Goal: Download file/media

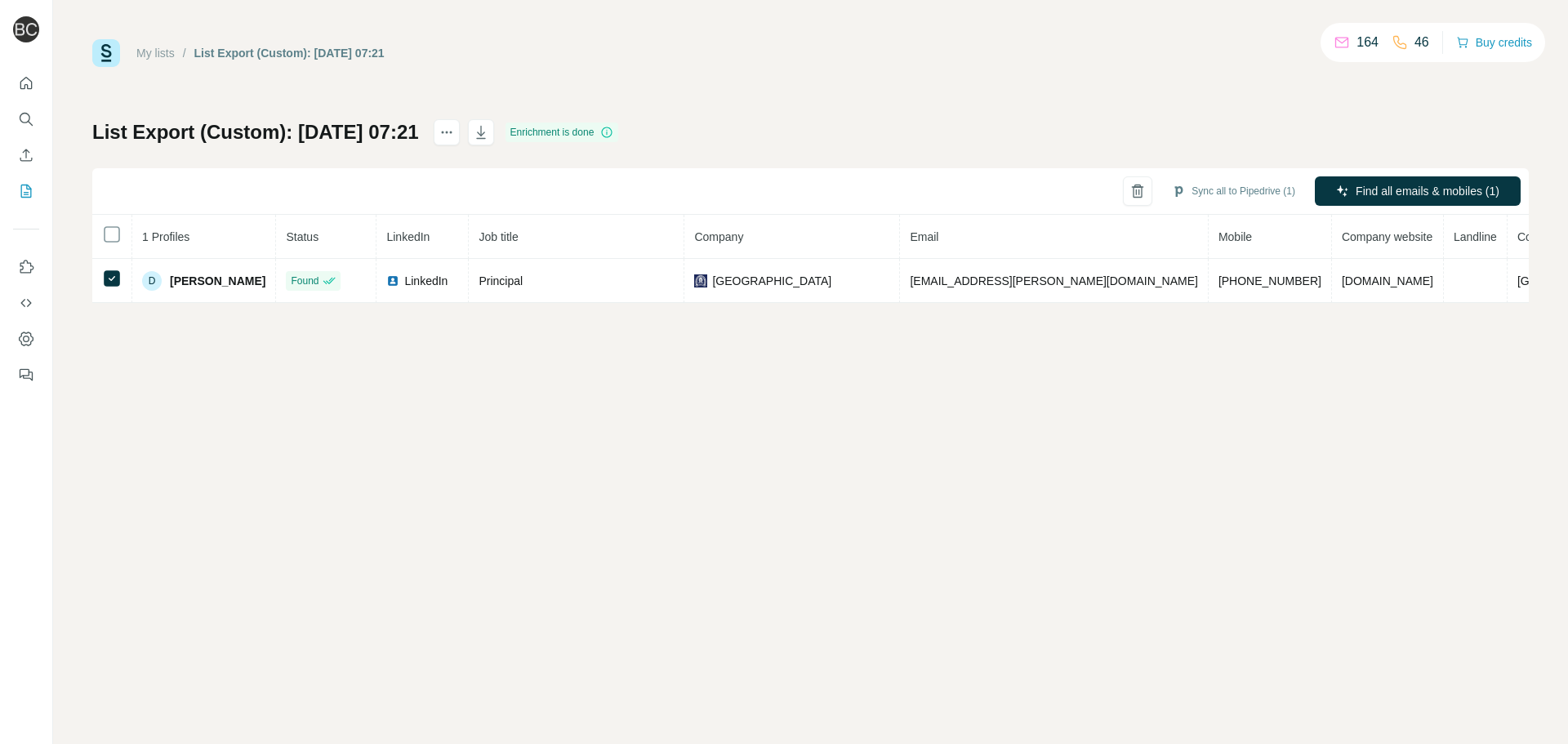
click at [870, 464] on div "My lists / List Export (Custom): [DATE] 07:21 164 46 Buy credits List Export (C…" at bounding box center [811, 372] width 1515 height 744
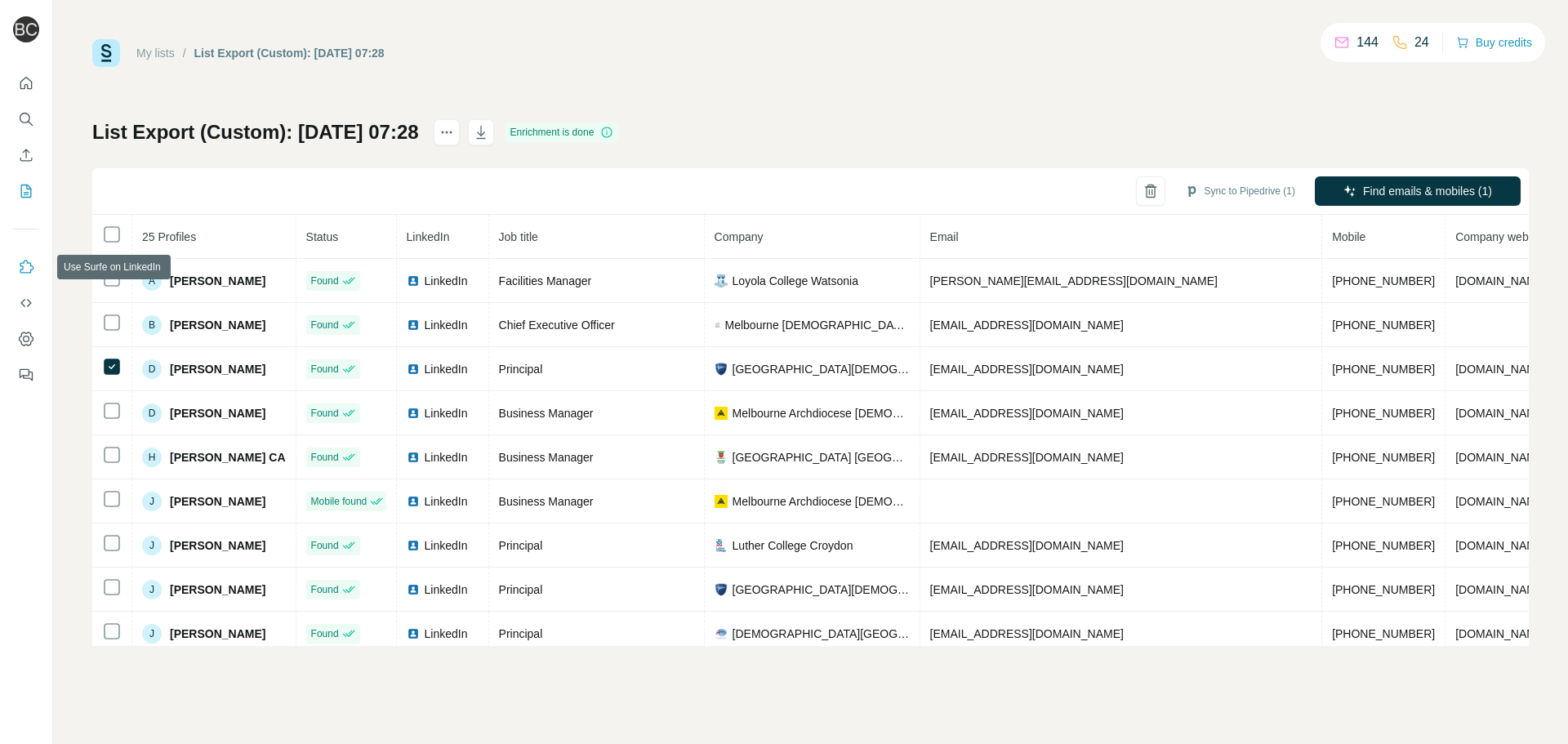
click at [28, 265] on icon "Use Surfe on LinkedIn" at bounding box center [27, 267] width 17 height 17
click at [489, 129] on icon "button" at bounding box center [481, 132] width 17 height 17
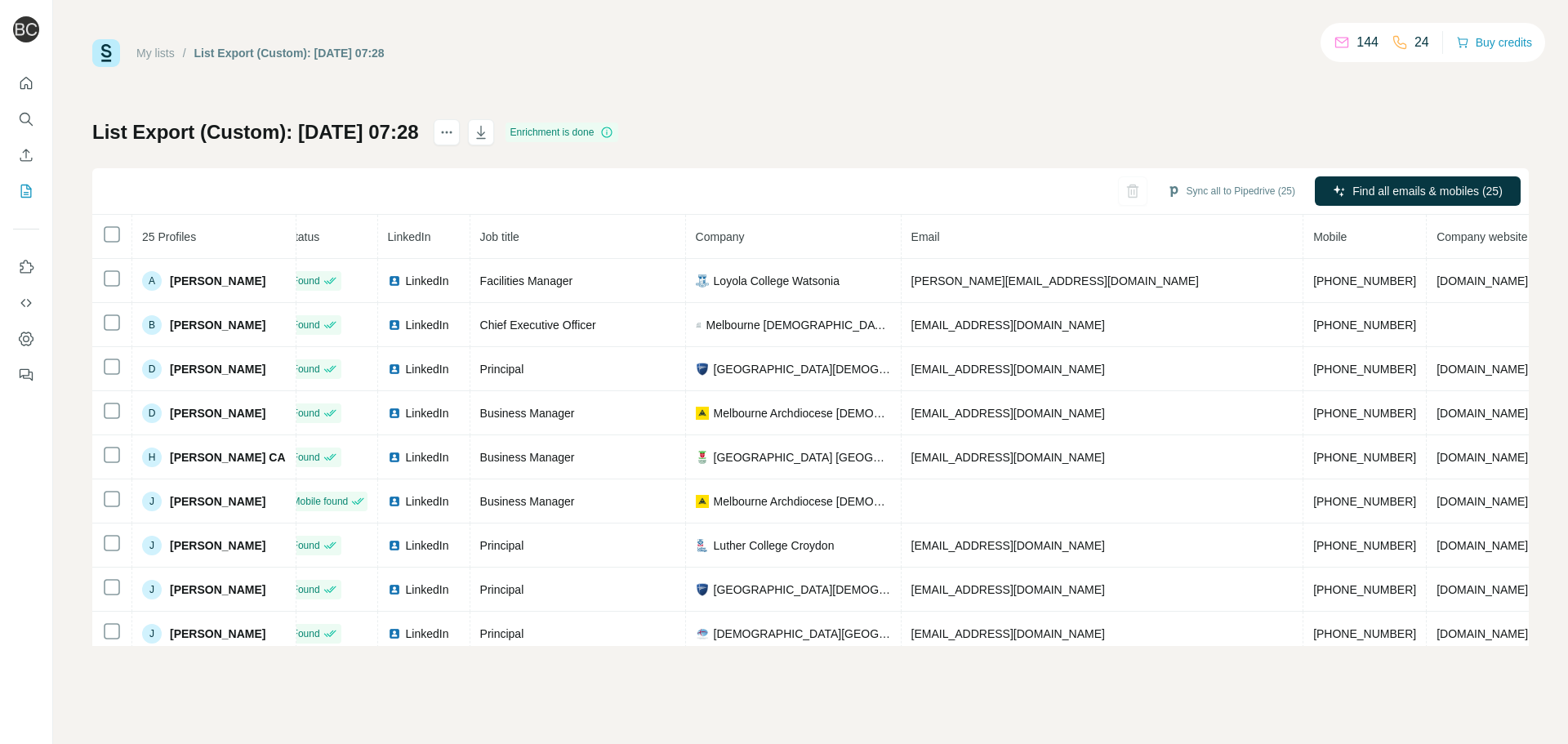
click at [633, 215] on th "Job title" at bounding box center [578, 237] width 215 height 44
click at [1480, 314] on label at bounding box center [1489, 315] width 29 height 17
click at [861, 121] on div "List Export (Custom): [DATE] 07:28 Enrichment is done Sync all to Pipedrive (25…" at bounding box center [811, 383] width 1437 height 527
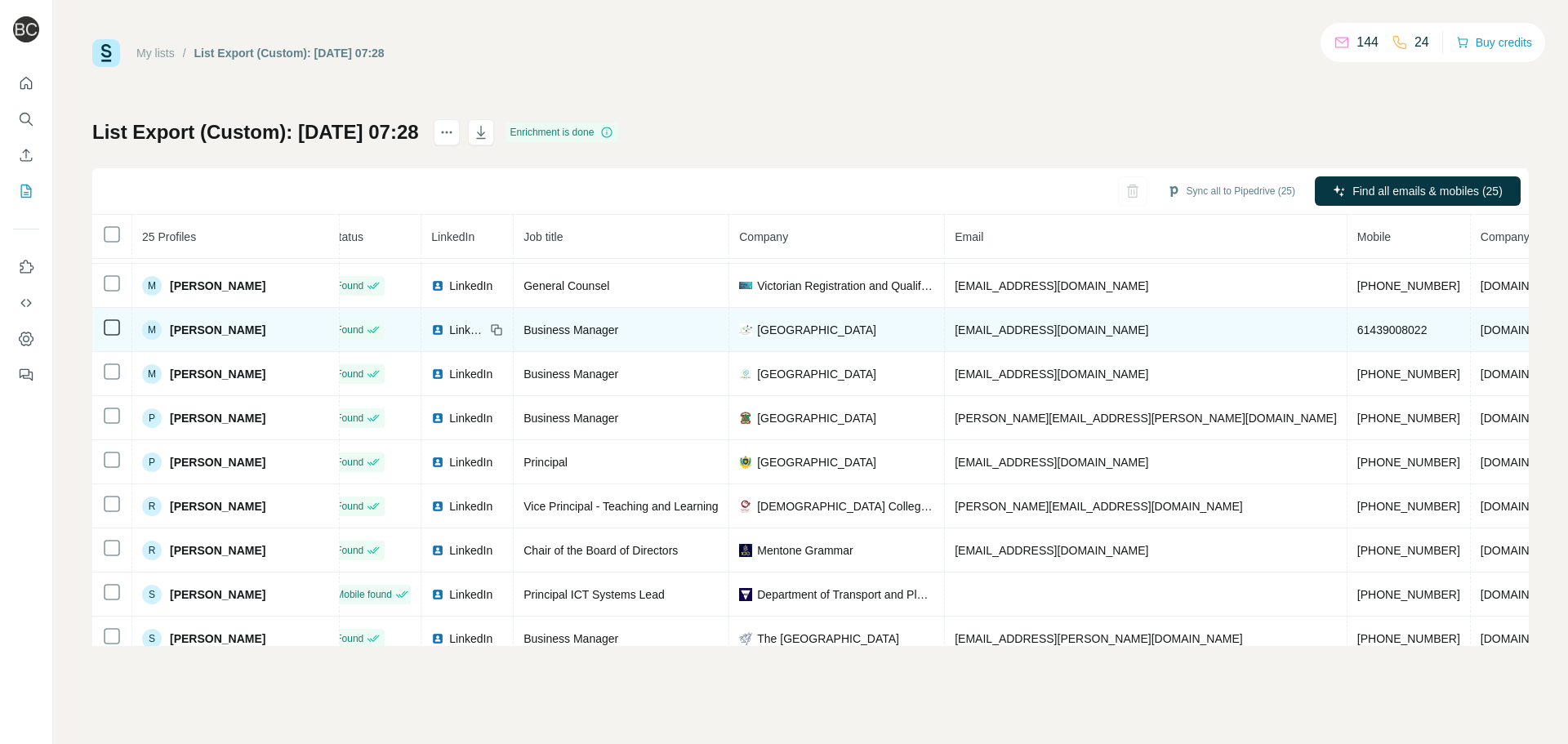
scroll to position [724, 18]
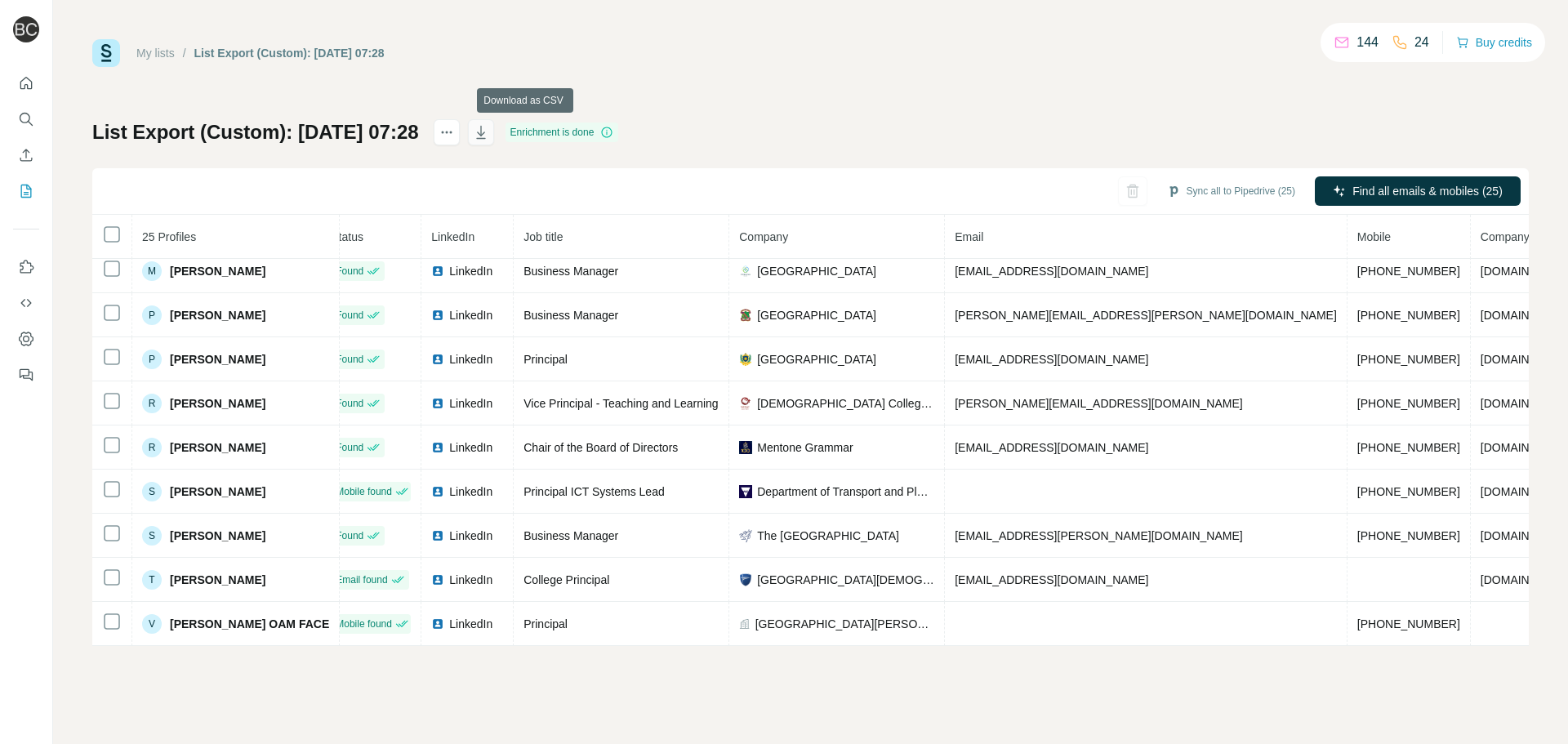
click at [489, 139] on icon "button" at bounding box center [481, 132] width 17 height 17
